Goal: Task Accomplishment & Management: Use online tool/utility

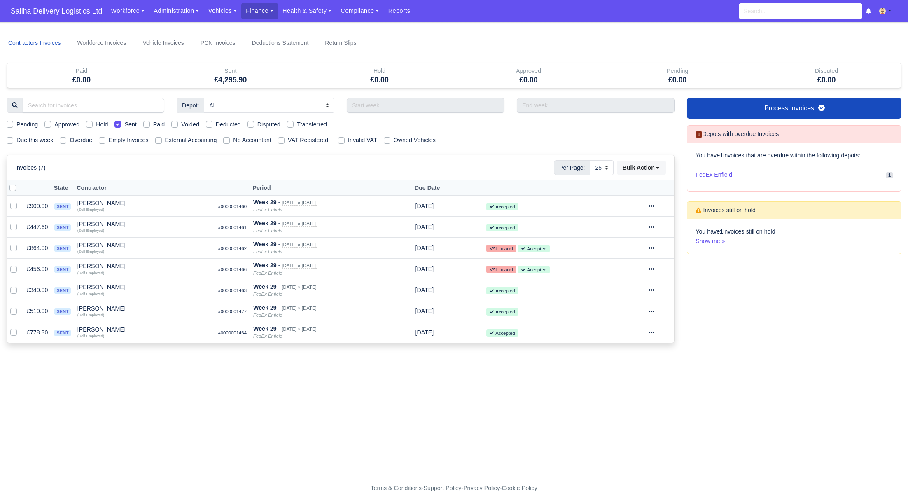
select select "25"
click at [47, 12] on span "Saliha Delivery Logistics Ltd" at bounding box center [57, 11] width 100 height 16
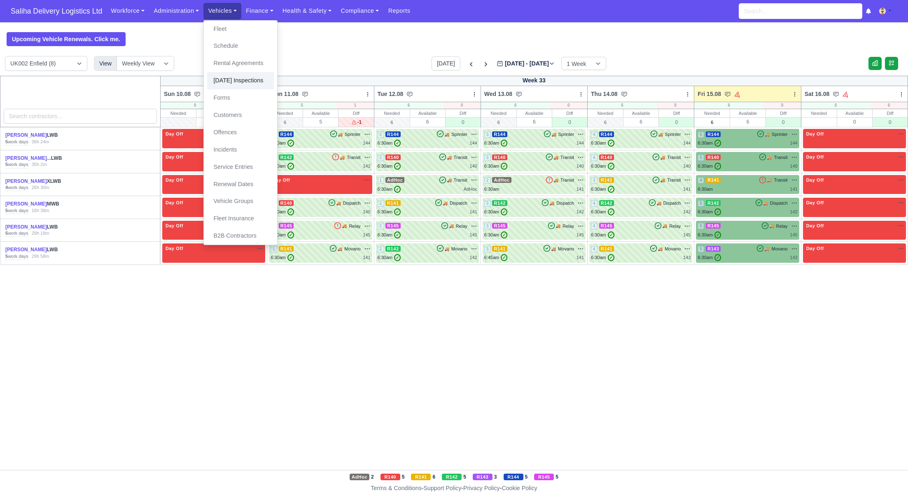
drag, startPoint x: 227, startPoint y: 79, endPoint x: 231, endPoint y: 80, distance: 4.1
click at [227, 79] on link "[DATE] Inspections" at bounding box center [240, 80] width 67 height 17
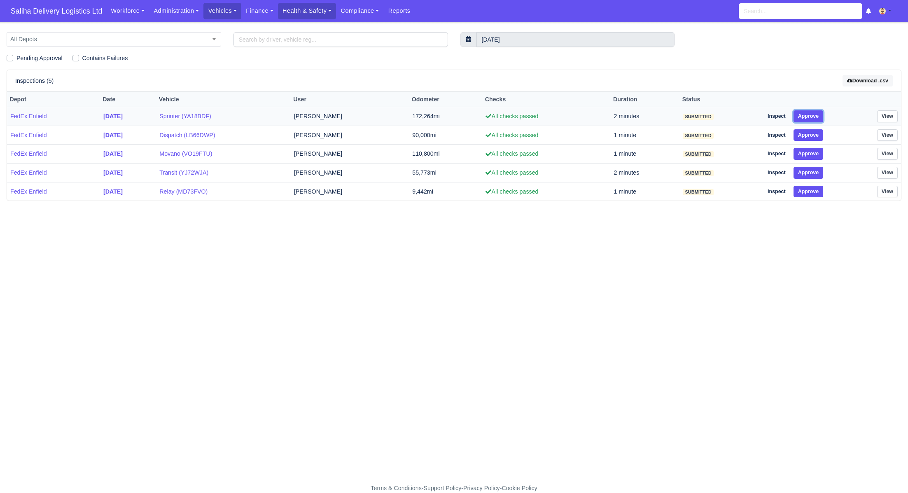
drag, startPoint x: 807, startPoint y: 115, endPoint x: 813, endPoint y: 133, distance: 19.7
click at [808, 116] on button "Approve" at bounding box center [809, 116] width 30 height 12
click at [813, 145] on td "Inspect Approve" at bounding box center [801, 154] width 82 height 19
click at [813, 153] on button "Approve" at bounding box center [809, 154] width 30 height 12
drag, startPoint x: 815, startPoint y: 133, endPoint x: 822, endPoint y: 160, distance: 28.1
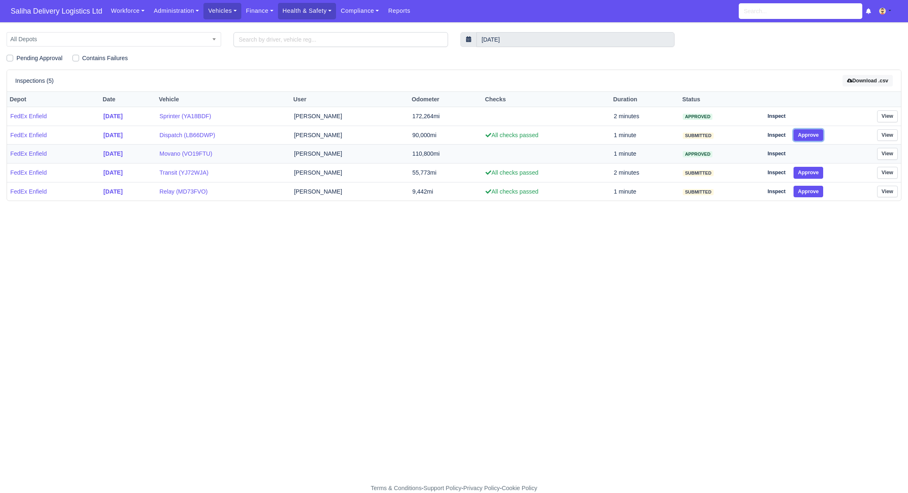
click at [815, 133] on button "Approve" at bounding box center [809, 135] width 30 height 12
click at [822, 172] on button "Approve" at bounding box center [809, 173] width 30 height 12
drag, startPoint x: 823, startPoint y: 190, endPoint x: 792, endPoint y: 114, distance: 82.1
click at [823, 190] on button "Approve" at bounding box center [809, 192] width 30 height 12
